Goal: Task Accomplishment & Management: Manage account settings

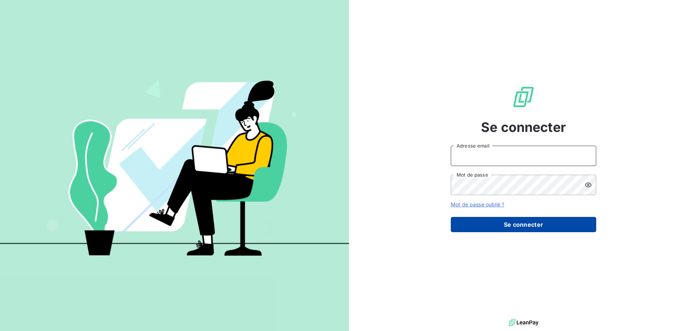
type input "[EMAIL_ADDRESS][DOMAIN_NAME]"
click at [521, 226] on button "Se connecter" at bounding box center [523, 224] width 145 height 15
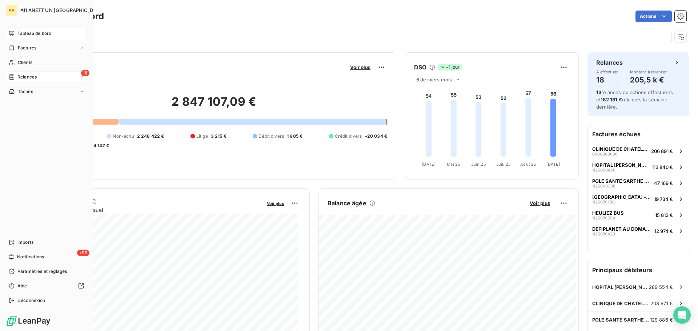
click at [14, 79] on icon at bounding box center [12, 77] width 6 height 6
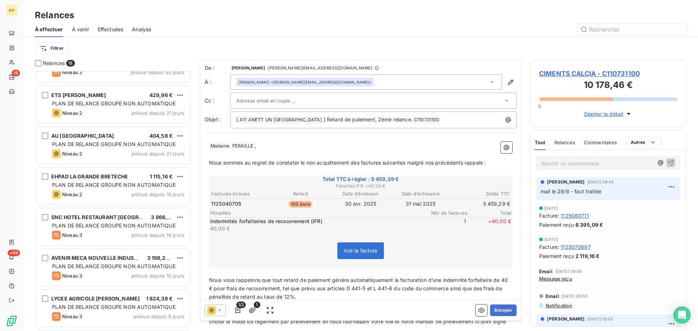
scroll to position [109, 0]
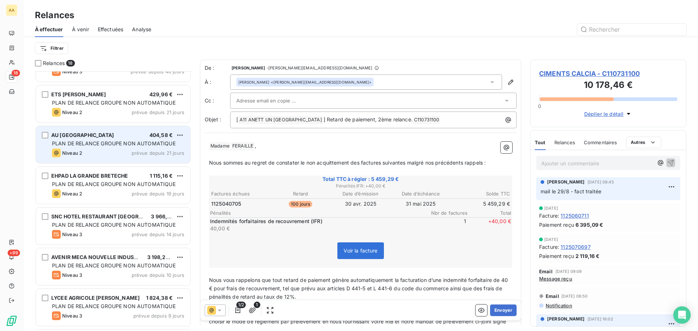
click at [136, 148] on div "AU [GEOGRAPHIC_DATA] 404,58 € PLAN DE RELANCE GROUPE NON AUTOMATIQUE Niveau 2 p…" at bounding box center [113, 144] width 154 height 37
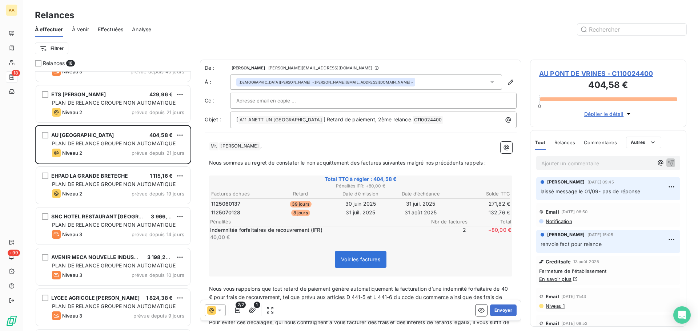
scroll to position [255, 151]
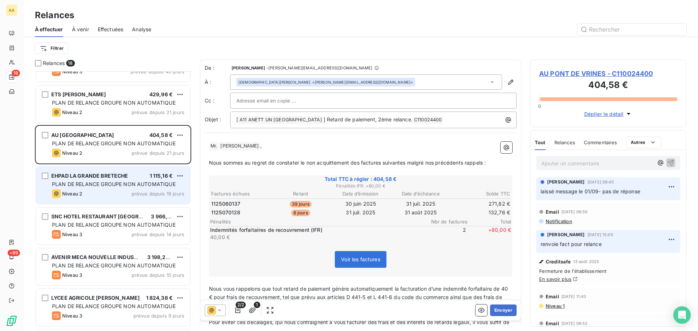
click at [104, 189] on div "EHPAD LA GRANDE BRETECHE 1 115,16 € PLAN DE RELANCE GROUPE NON AUTOMATIQUE Nive…" at bounding box center [113, 185] width 154 height 37
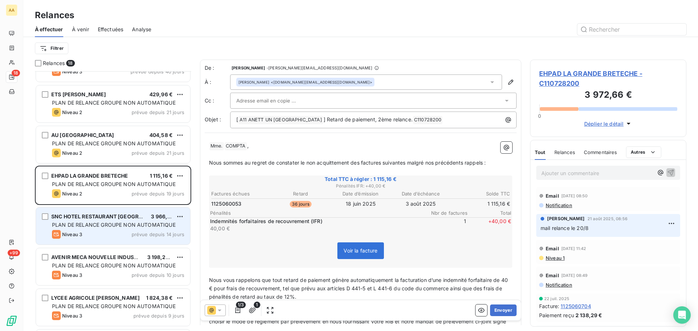
click at [104, 228] on div "PLAN DE RELANCE GROUPE NON AUTOMATIQUE" at bounding box center [118, 225] width 132 height 7
